Goal: Answer question/provide support

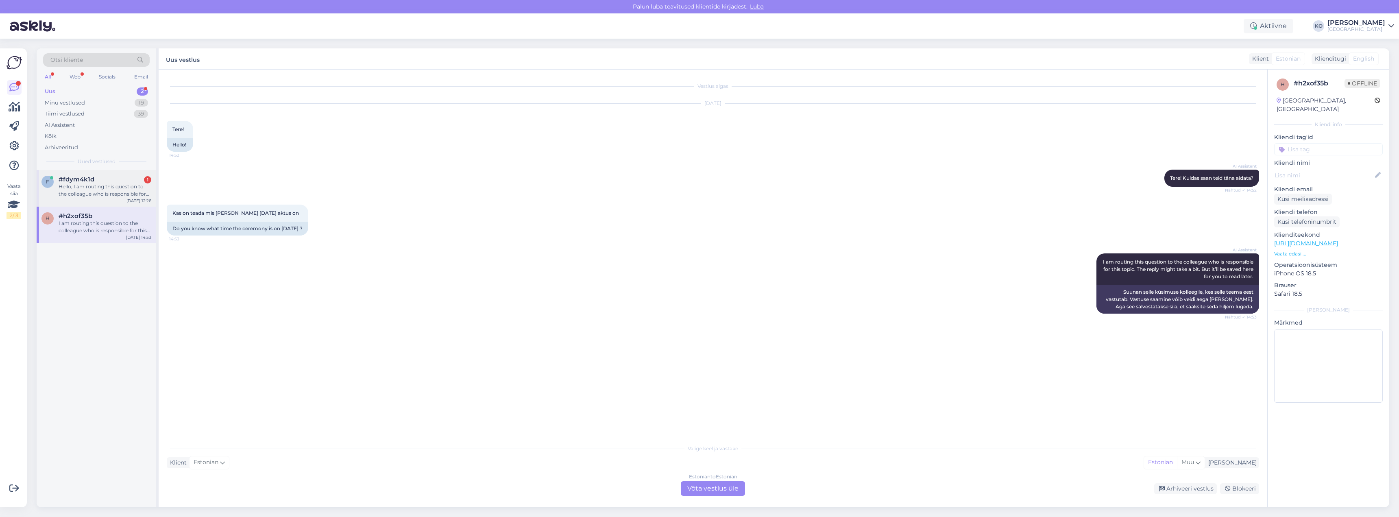
click at [66, 186] on div "Hello, I am routing this question to the colleague who is responsible for this …" at bounding box center [105, 190] width 93 height 15
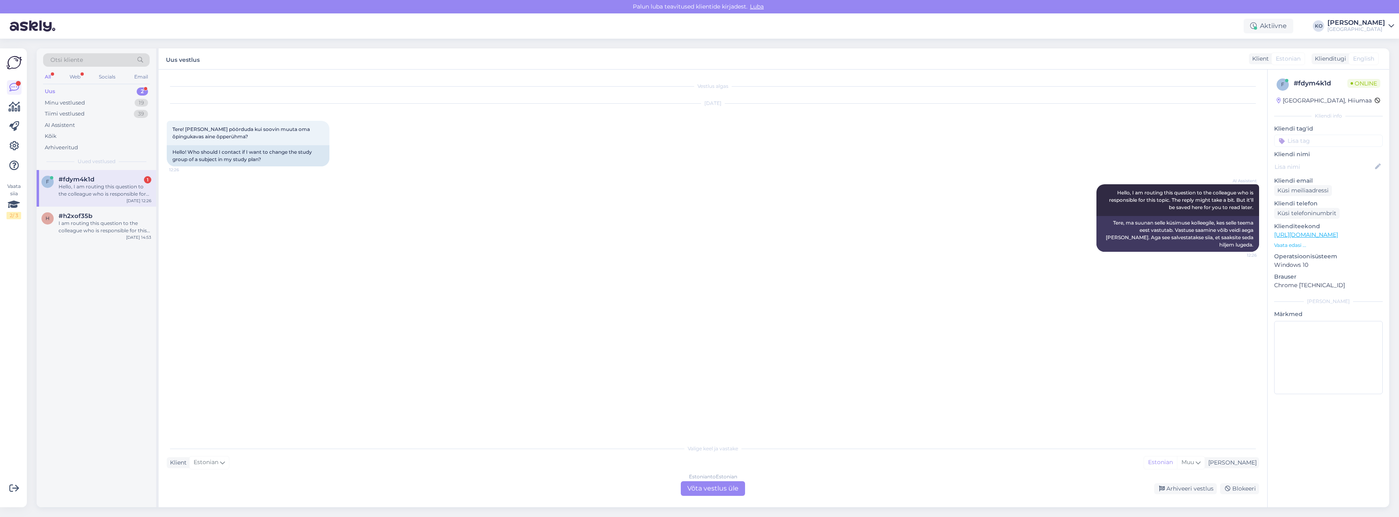
click at [707, 490] on div "Estonian to Estonian Võta vestlus üle" at bounding box center [713, 488] width 64 height 15
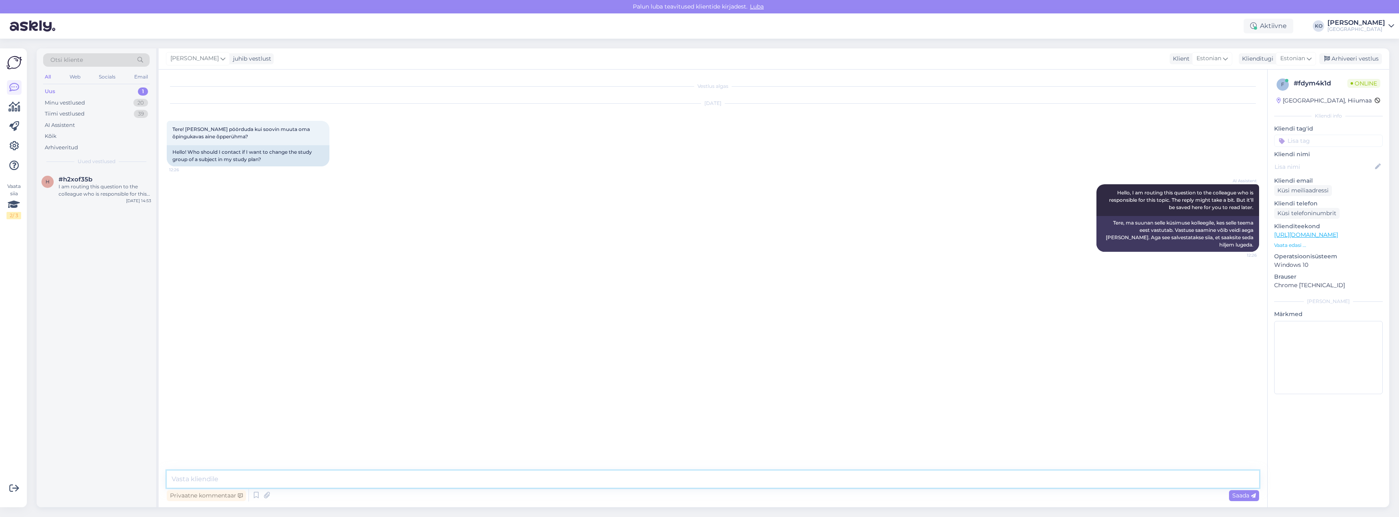
click at [291, 472] on textarea at bounding box center [713, 479] width 1093 height 17
type textarea "Tere"
click at [226, 476] on textarea at bounding box center [713, 479] width 1093 height 17
click at [193, 480] on textarea "Aine õpperühma muutmiseks [PERSON_NAME] õpingukavast eemaldama ning selle uuest…" at bounding box center [713, 479] width 1093 height 17
type textarea "Õpperühma muutmiseks [PERSON_NAME] õpingukavast eemaldama ning selle uuesti lis…"
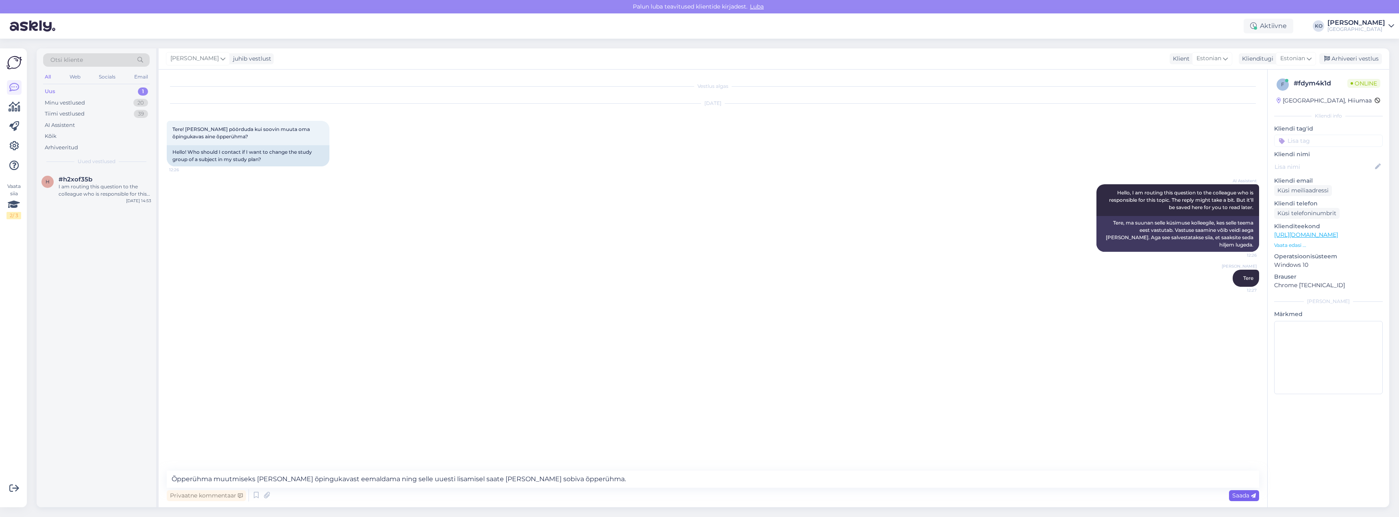
click at [1240, 495] on span "Saada" at bounding box center [1245, 495] width 24 height 7
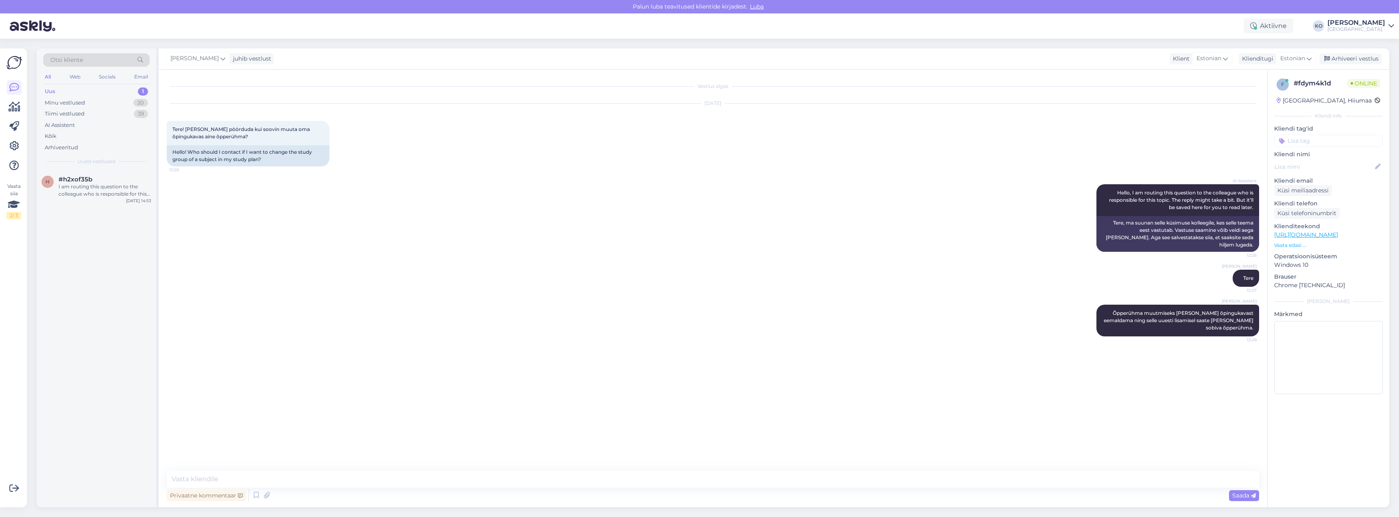
drag, startPoint x: 270, startPoint y: 287, endPoint x: 266, endPoint y: 277, distance: 10.7
click at [274, 287] on div "[PERSON_NAME] Tere 12:27" at bounding box center [713, 278] width 1093 height 35
click at [85, 185] on div "I am routing this question to the colleague who is responsible for this topic. …" at bounding box center [105, 190] width 93 height 15
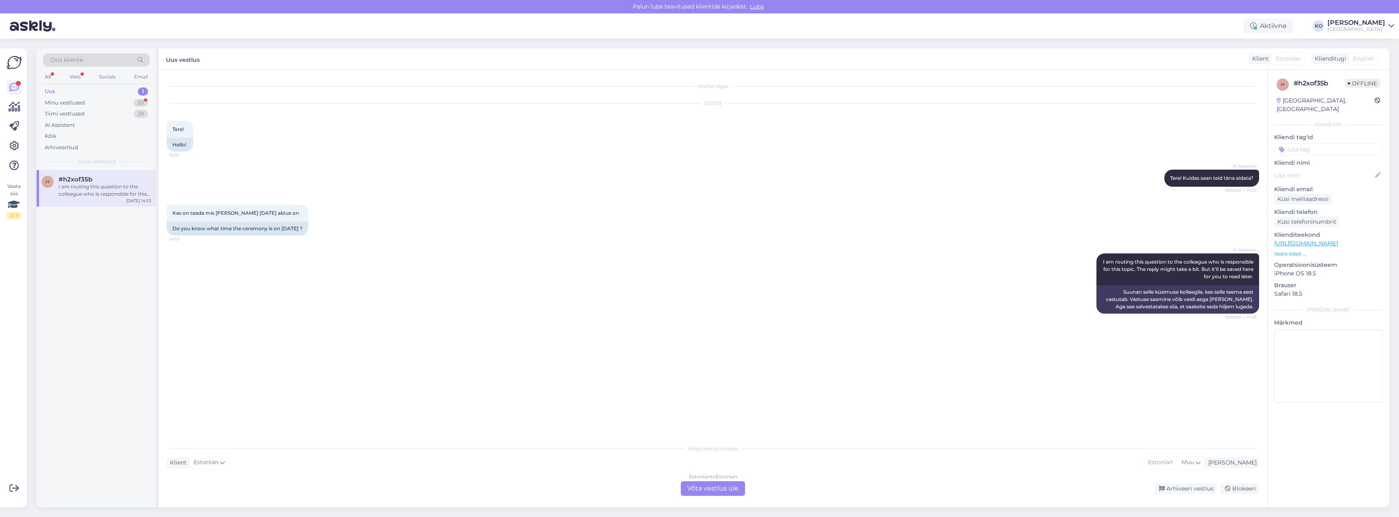
drag, startPoint x: 94, startPoint y: 276, endPoint x: 91, endPoint y: 255, distance: 21.0
click at [95, 276] on div "h #h2xof35b I am routing this question to the colleague who is responsible for …" at bounding box center [97, 338] width 120 height 337
click at [67, 188] on div "Kahjuks puudub mul informatsioon spordisaali rentimise kohta. Edastan Teie päri…" at bounding box center [105, 190] width 93 height 15
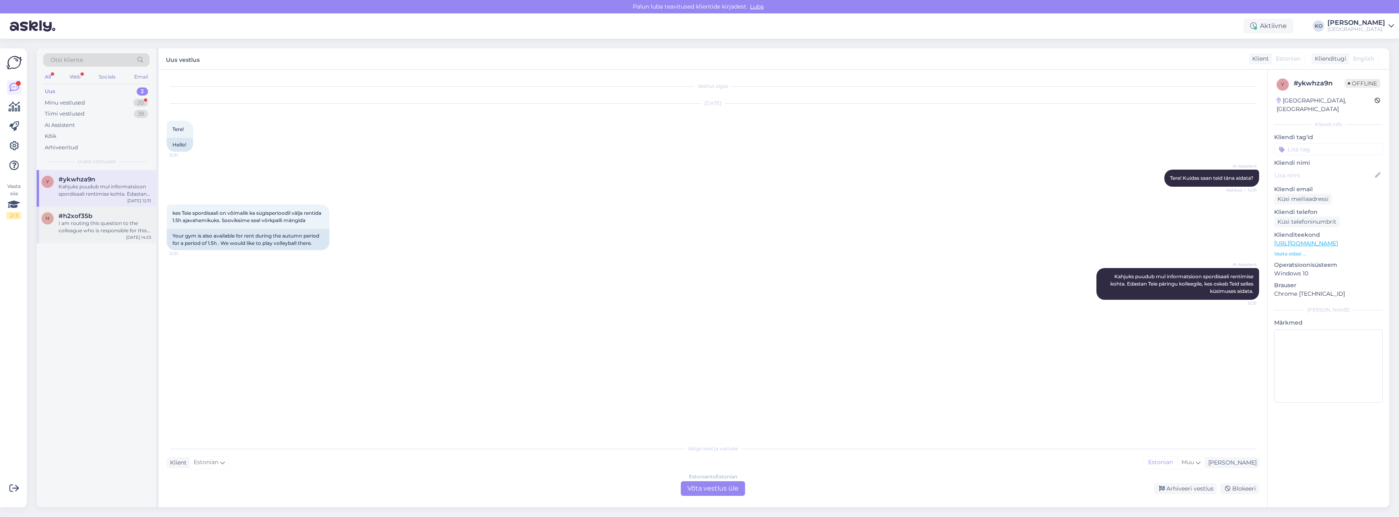
click at [71, 229] on div "I am routing this question to the colleague who is responsible for this topic. …" at bounding box center [105, 227] width 93 height 15
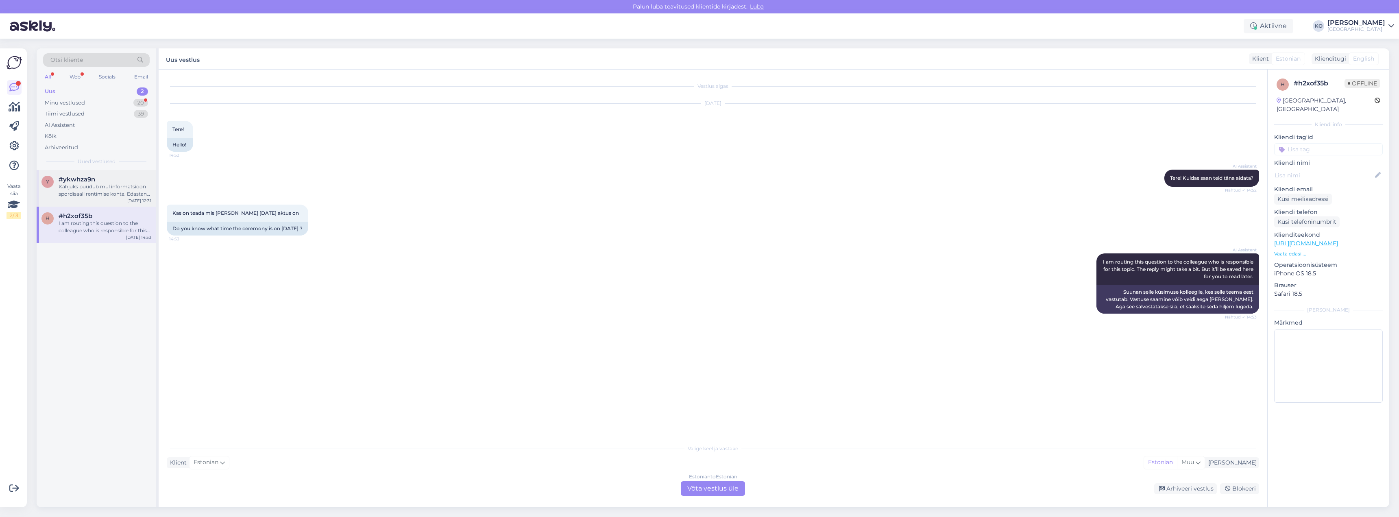
click at [78, 188] on div "Kahjuks puudub mul informatsioon spordisaali rentimise kohta. Edastan Teie päri…" at bounding box center [105, 190] width 93 height 15
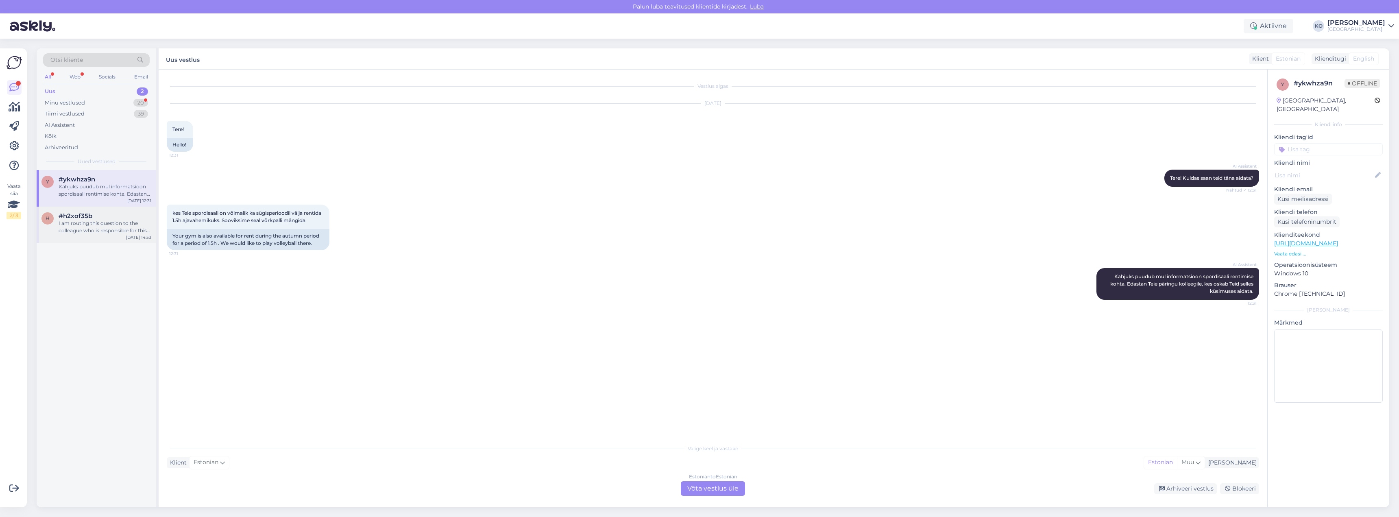
click at [85, 223] on div "I am routing this question to the colleague who is responsible for this topic. …" at bounding box center [105, 227] width 93 height 15
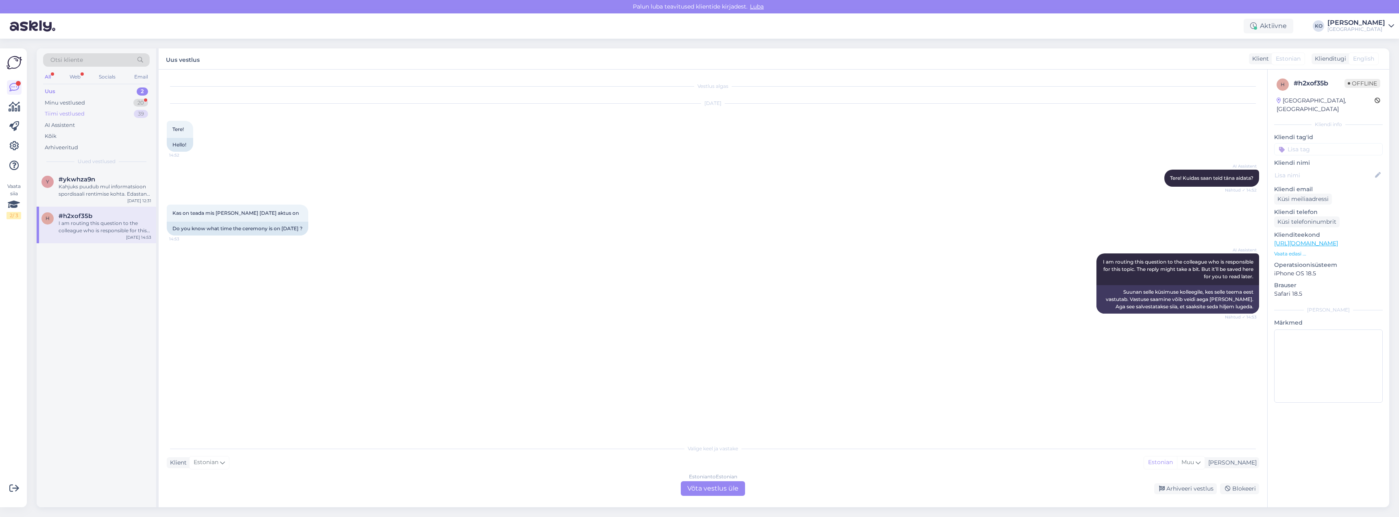
click at [81, 115] on div "Tiimi vestlused" at bounding box center [65, 114] width 40 height 8
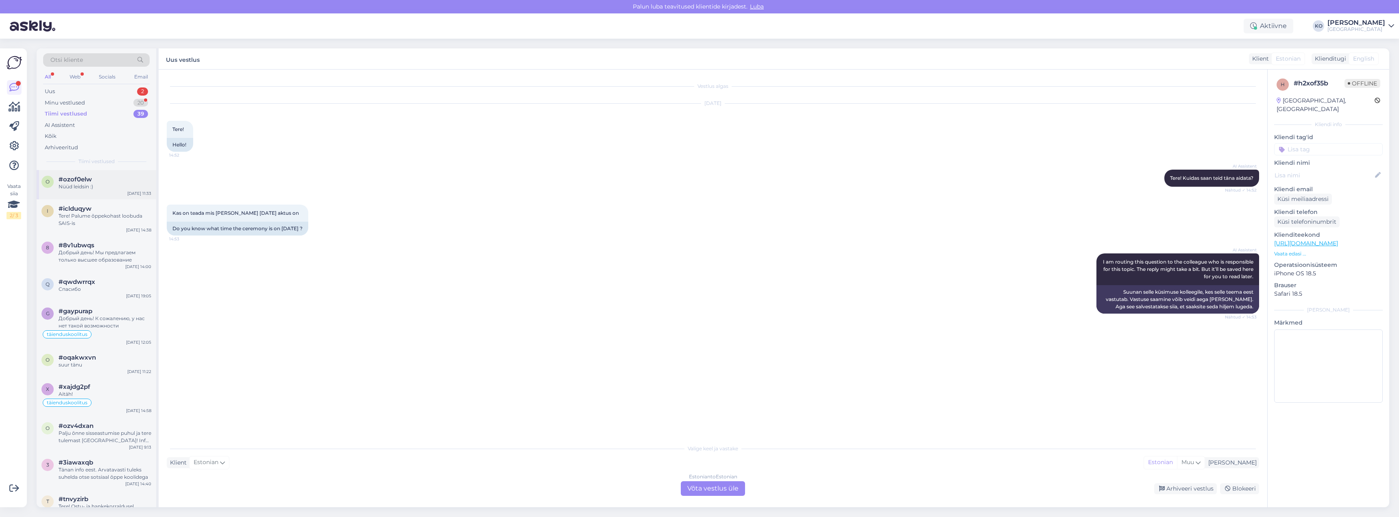
click at [97, 185] on div "Nüüd leidsin :)" at bounding box center [105, 186] width 93 height 7
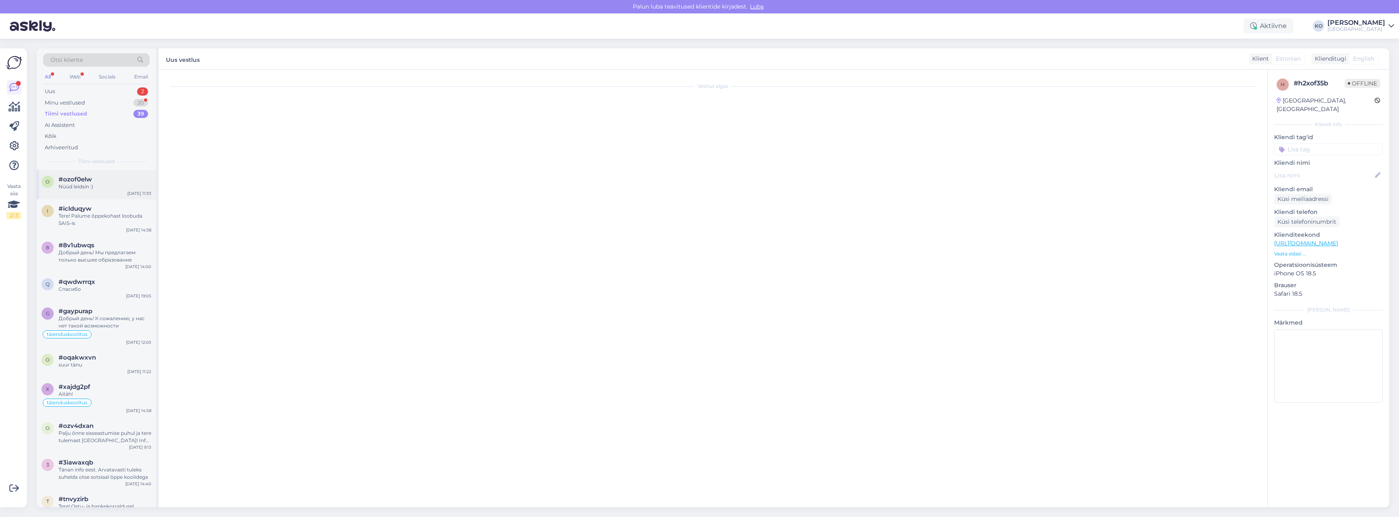
scroll to position [340, 0]
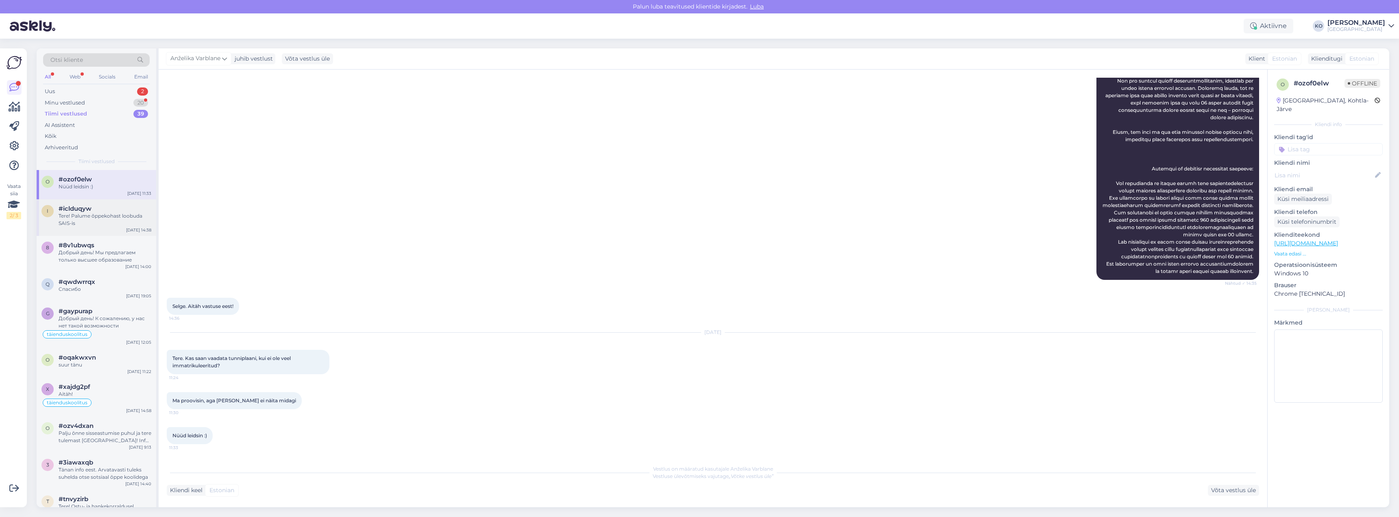
click at [70, 220] on div "Tere! Palume õppekohast loobuda SAIS-is" at bounding box center [105, 219] width 93 height 15
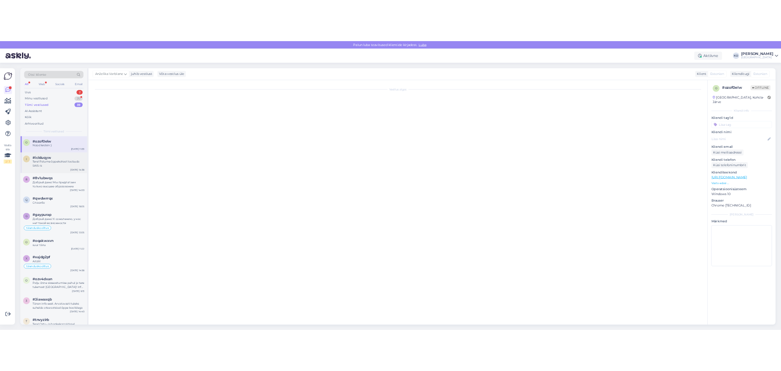
scroll to position [0, 0]
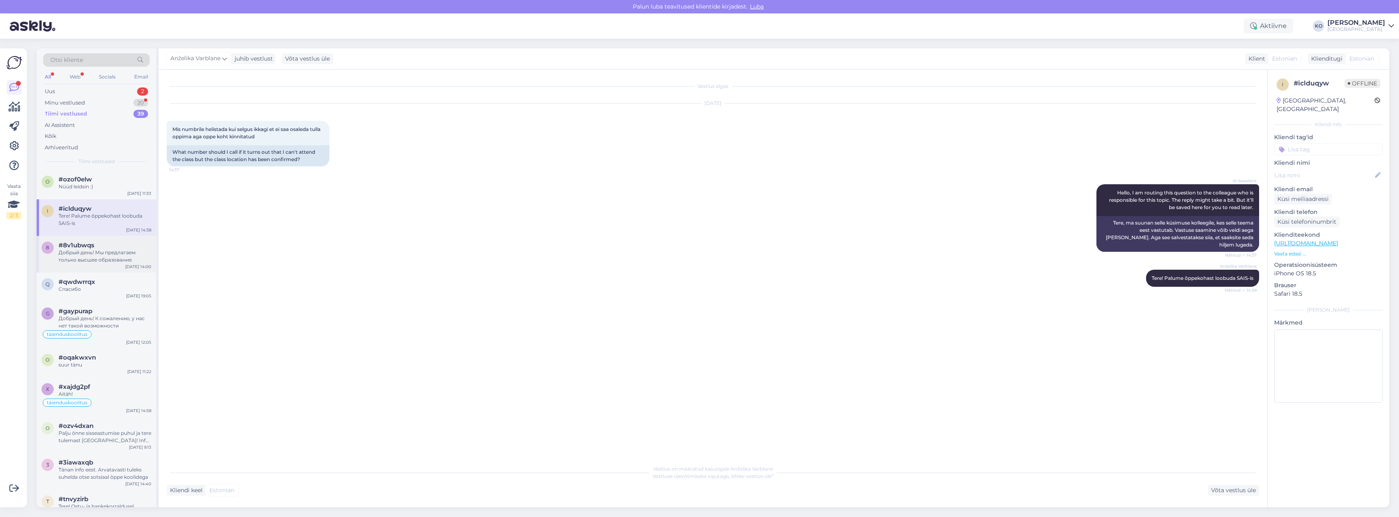
click at [74, 250] on div "Добрый день! Мы предлагаем только высшее образование" at bounding box center [105, 256] width 93 height 15
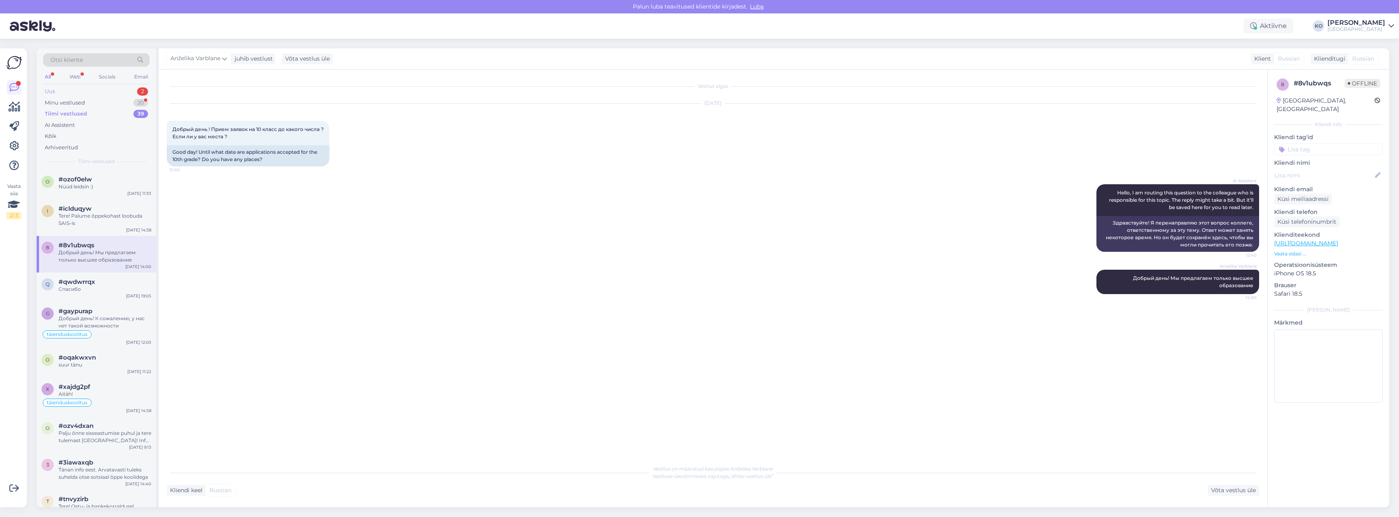
click at [55, 89] on div "Uus" at bounding box center [50, 91] width 10 height 8
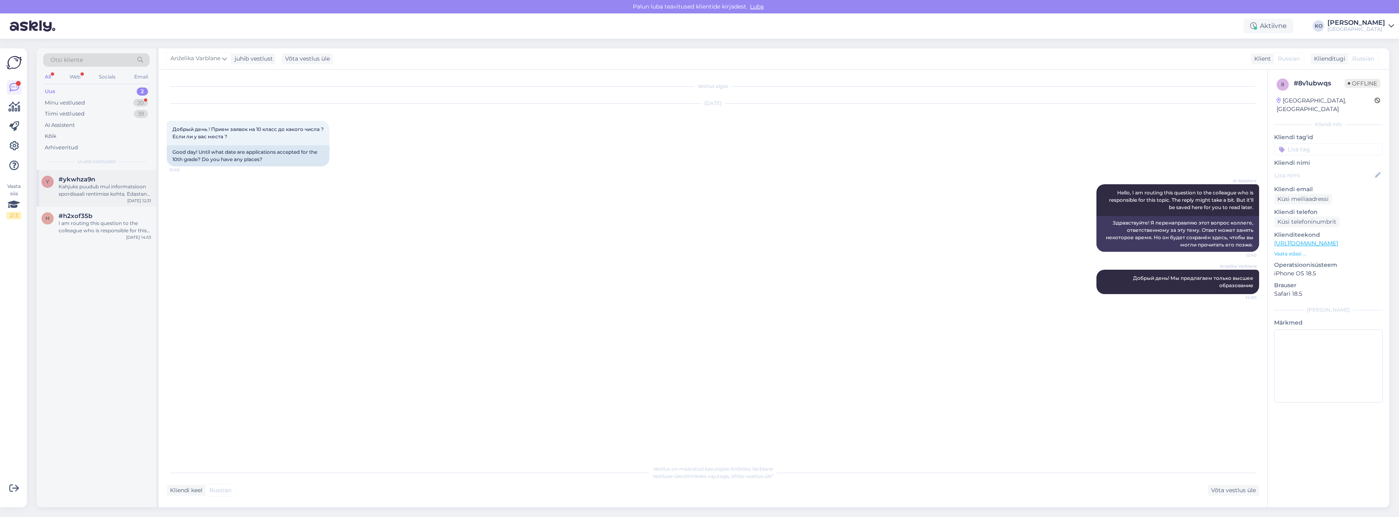
click at [101, 179] on div "#ykwhza9n" at bounding box center [105, 179] width 93 height 7
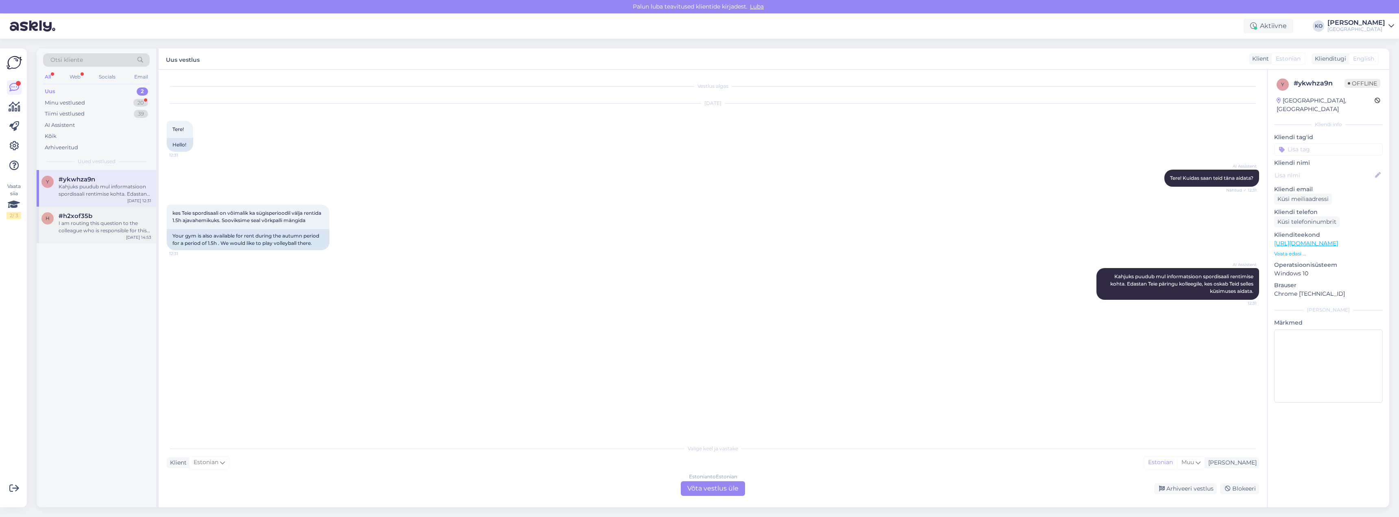
click at [95, 220] on div "I am routing this question to the colleague who is responsible for this topic. …" at bounding box center [105, 227] width 93 height 15
